Goal: Check status: Check status

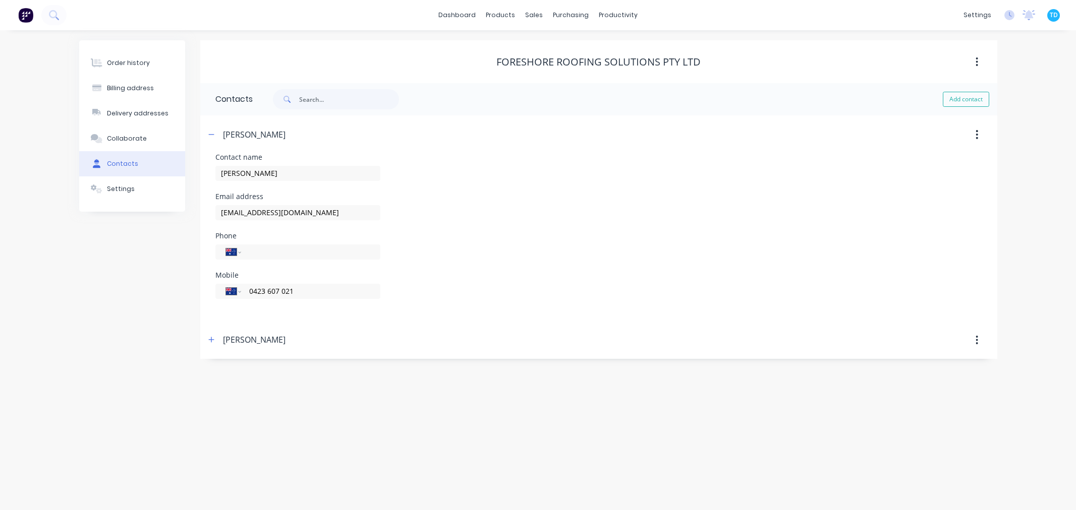
select select "AU"
drag, startPoint x: 111, startPoint y: 59, endPoint x: 114, endPoint y: 44, distance: 15.0
click at [111, 59] on div "Order history" at bounding box center [128, 63] width 43 height 9
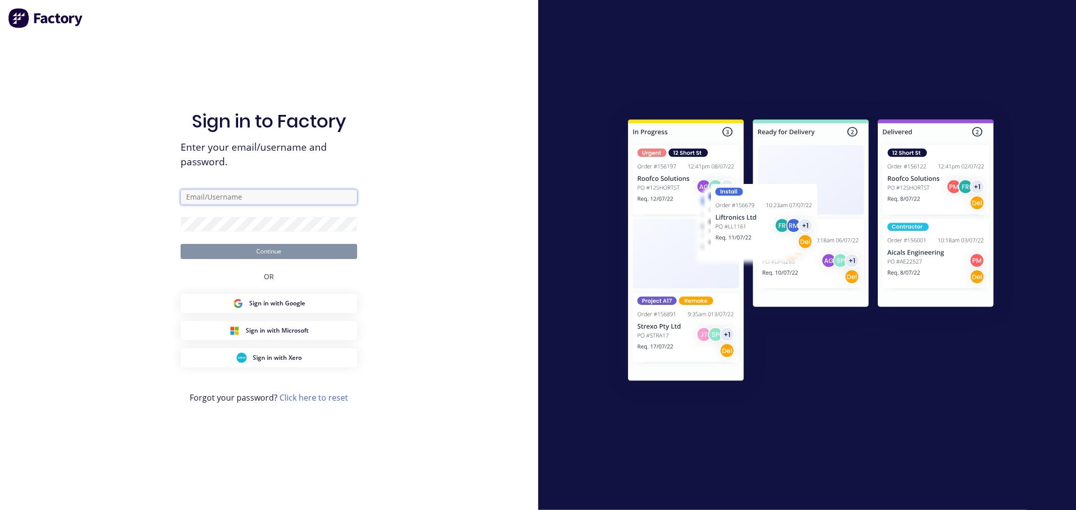
type input "[PERSON_NAME][EMAIL_ADDRESS][PERSON_NAME][DOMAIN_NAME]"
click at [265, 253] on button "Continue" at bounding box center [269, 251] width 177 height 15
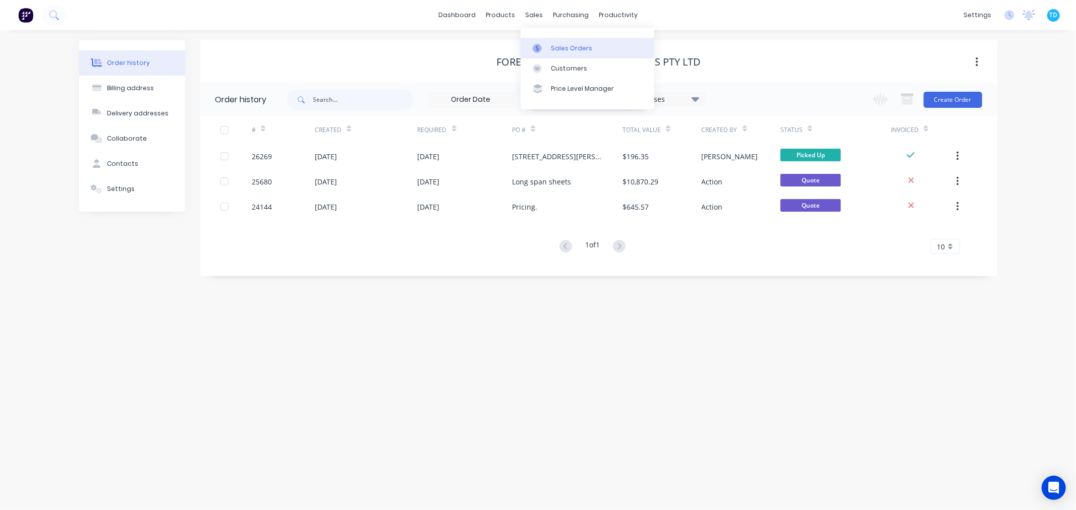
click at [548, 40] on link "Sales Orders" at bounding box center [588, 48] width 134 height 20
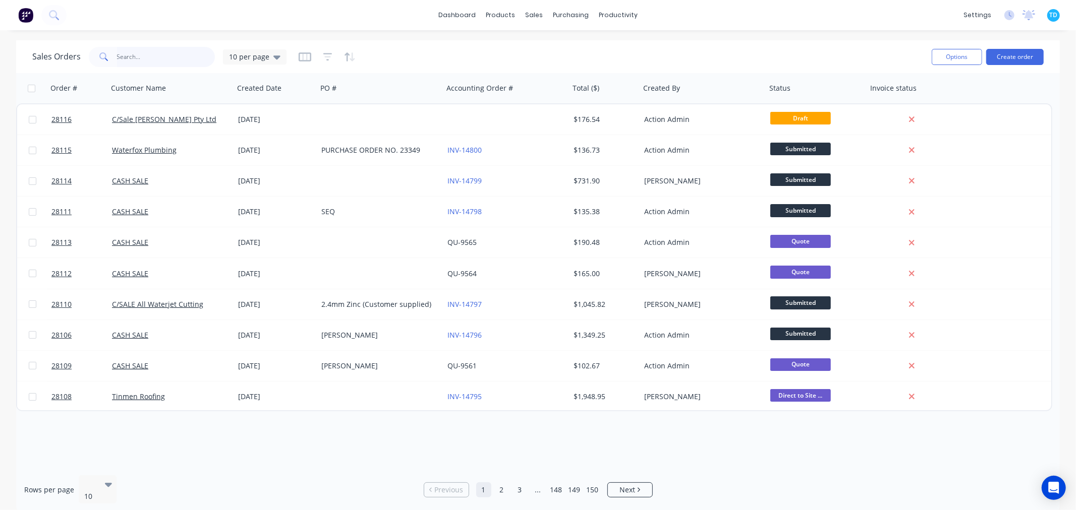
click at [141, 55] on input "text" at bounding box center [166, 57] width 98 height 20
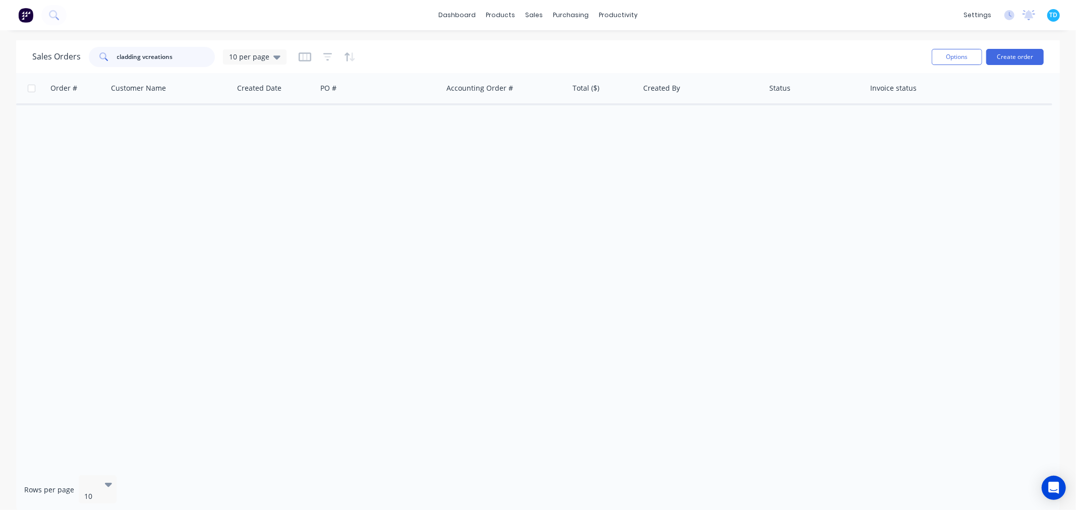
click at [145, 57] on input "cladding vcreations" at bounding box center [166, 57] width 98 height 20
type input "cladding creations"
click at [241, 202] on div at bounding box center [538, 270] width 1044 height 394
